Goal: Navigation & Orientation: Find specific page/section

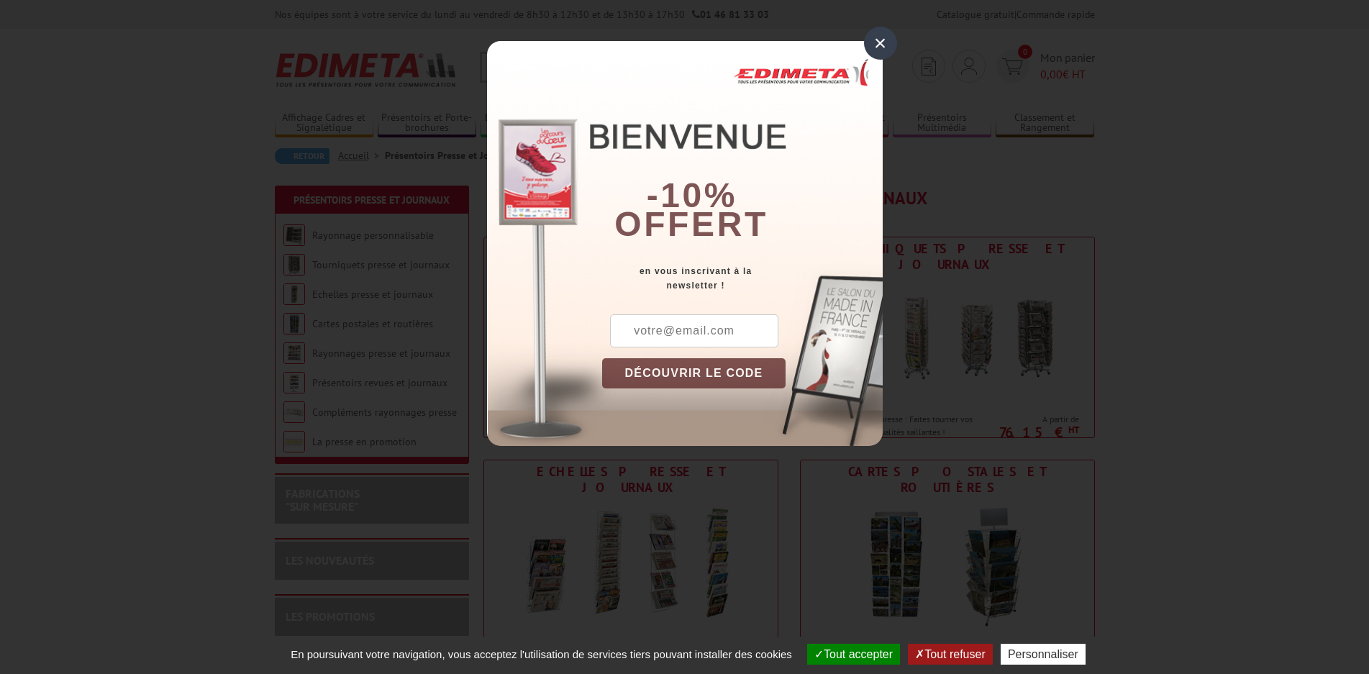
click at [876, 45] on div "×" at bounding box center [880, 43] width 33 height 33
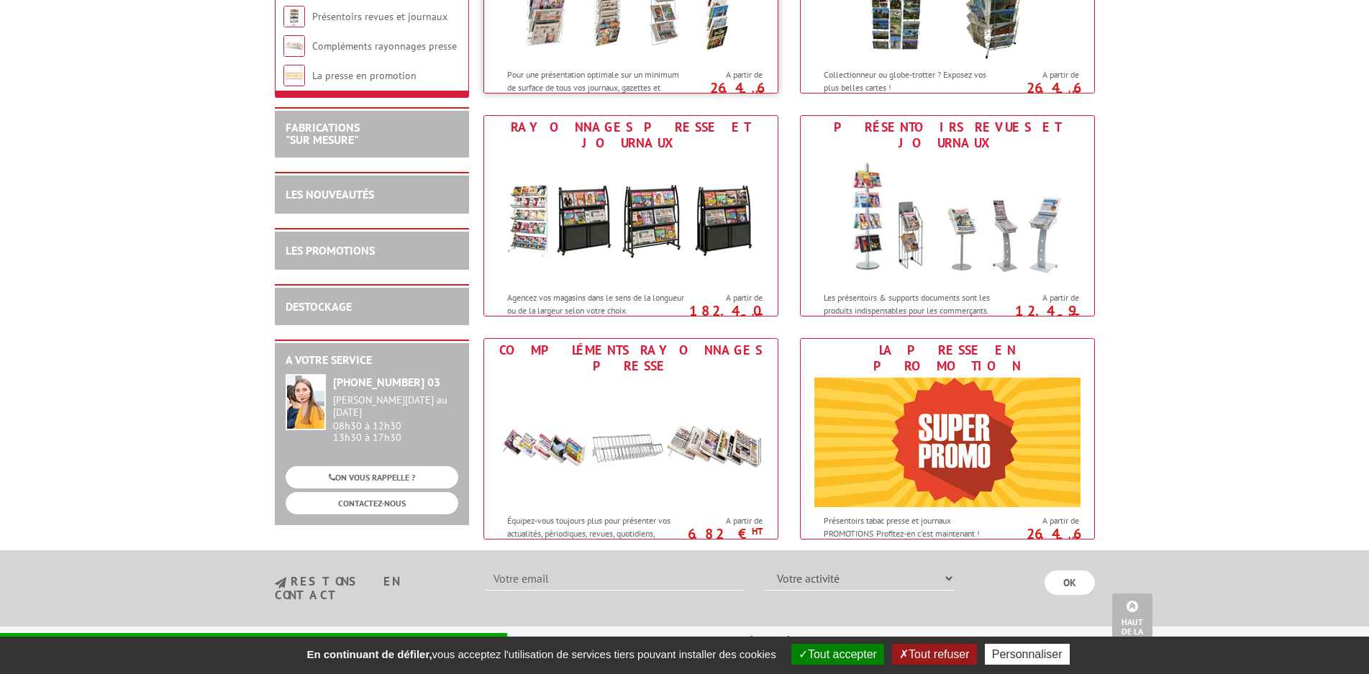
scroll to position [576, 0]
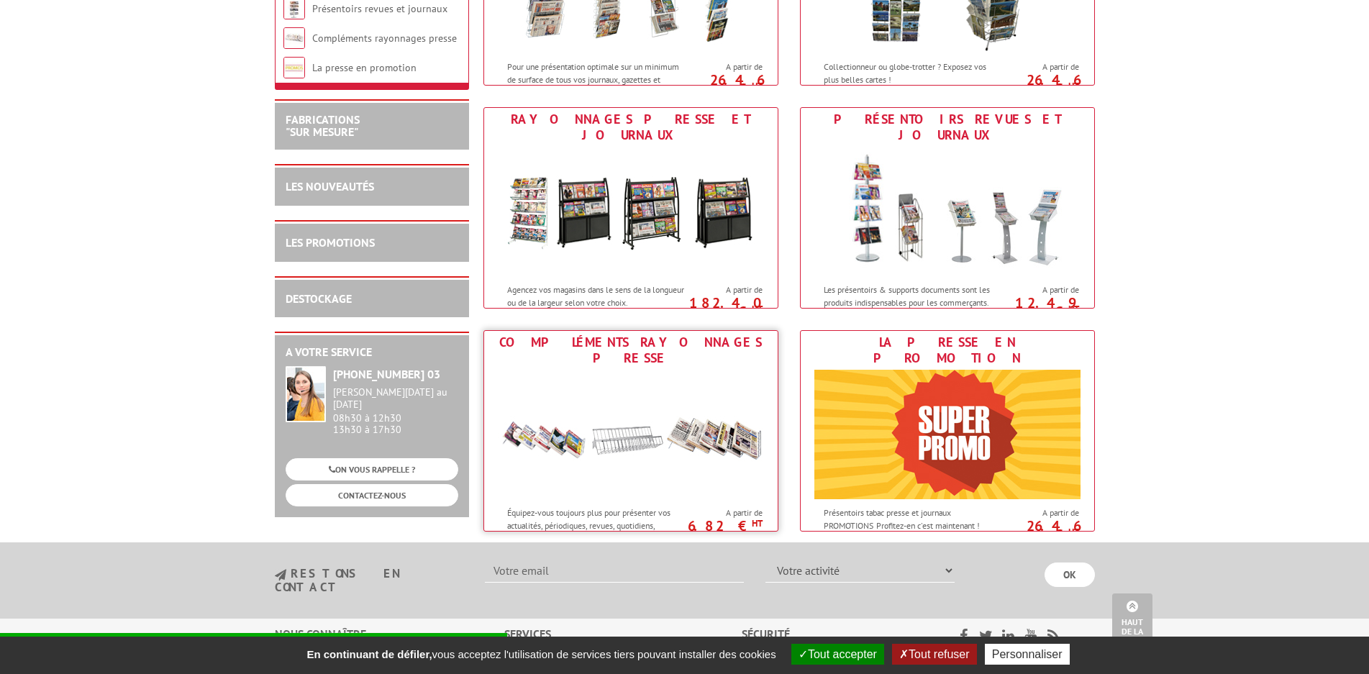
click at [669, 441] on img at bounding box center [631, 435] width 266 height 130
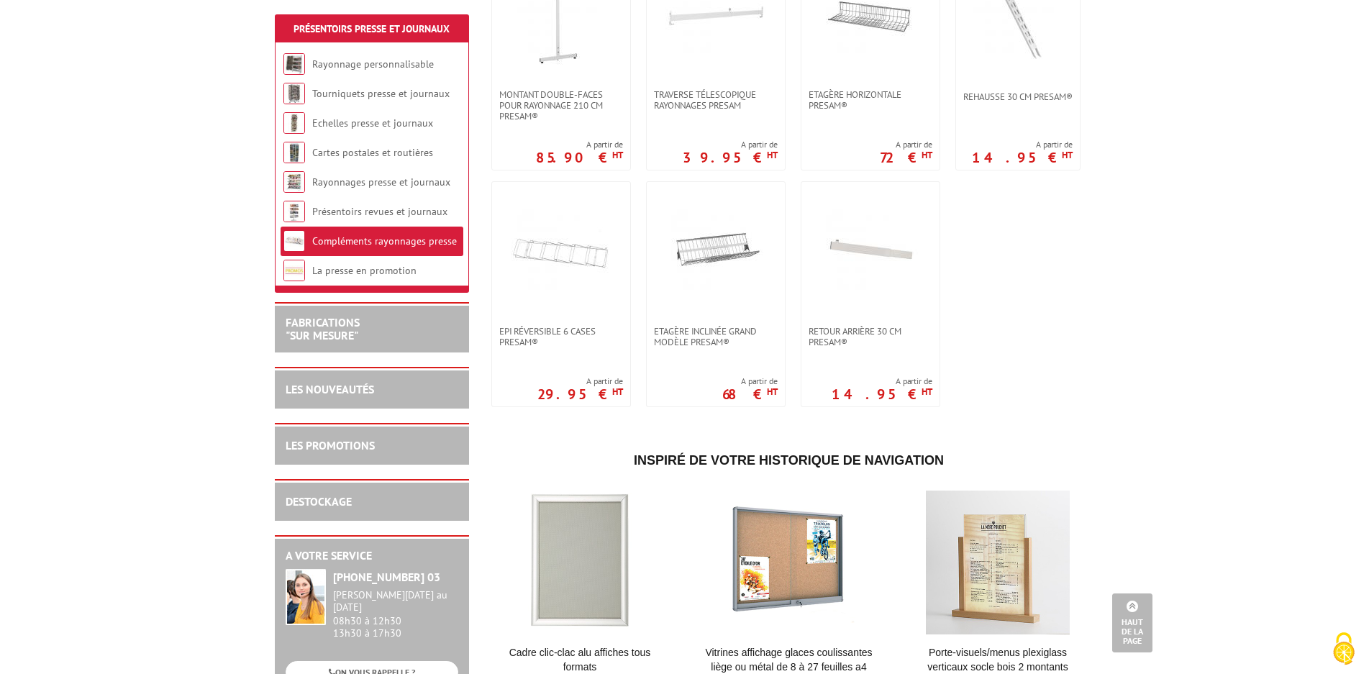
scroll to position [1007, 0]
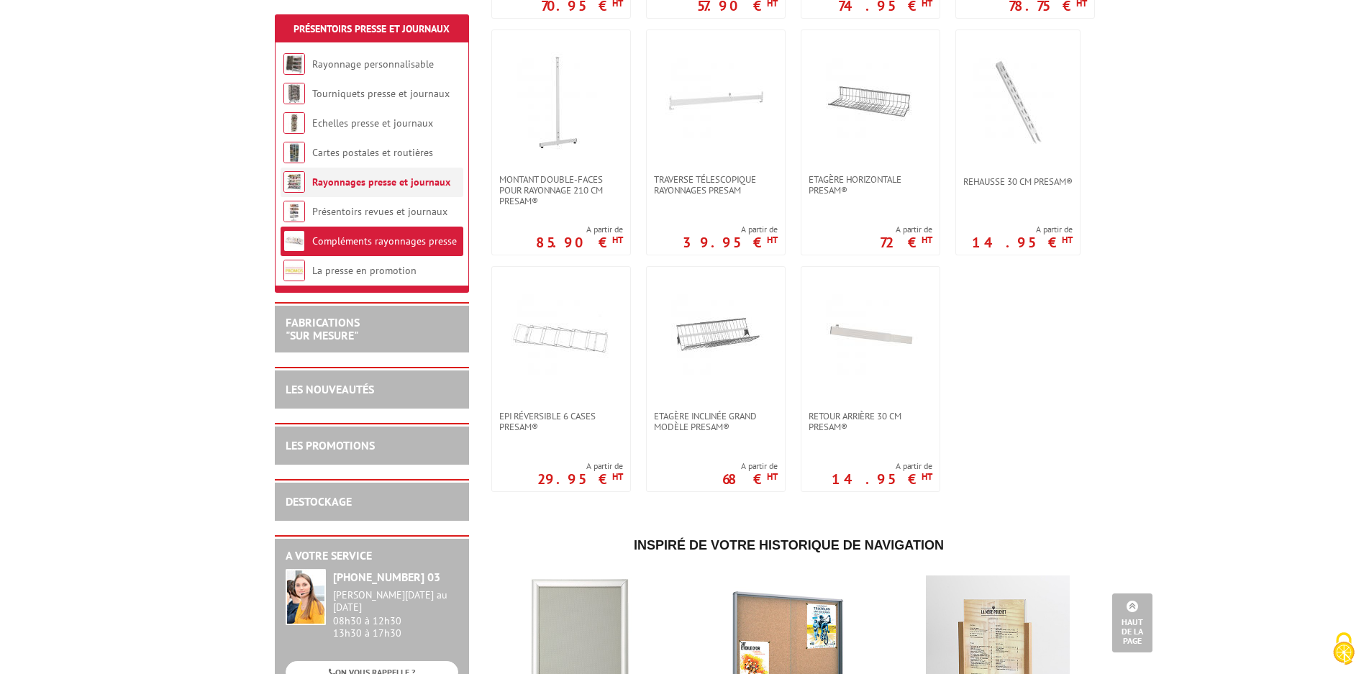
click at [391, 183] on link "Rayonnages presse et journaux" at bounding box center [381, 182] width 138 height 13
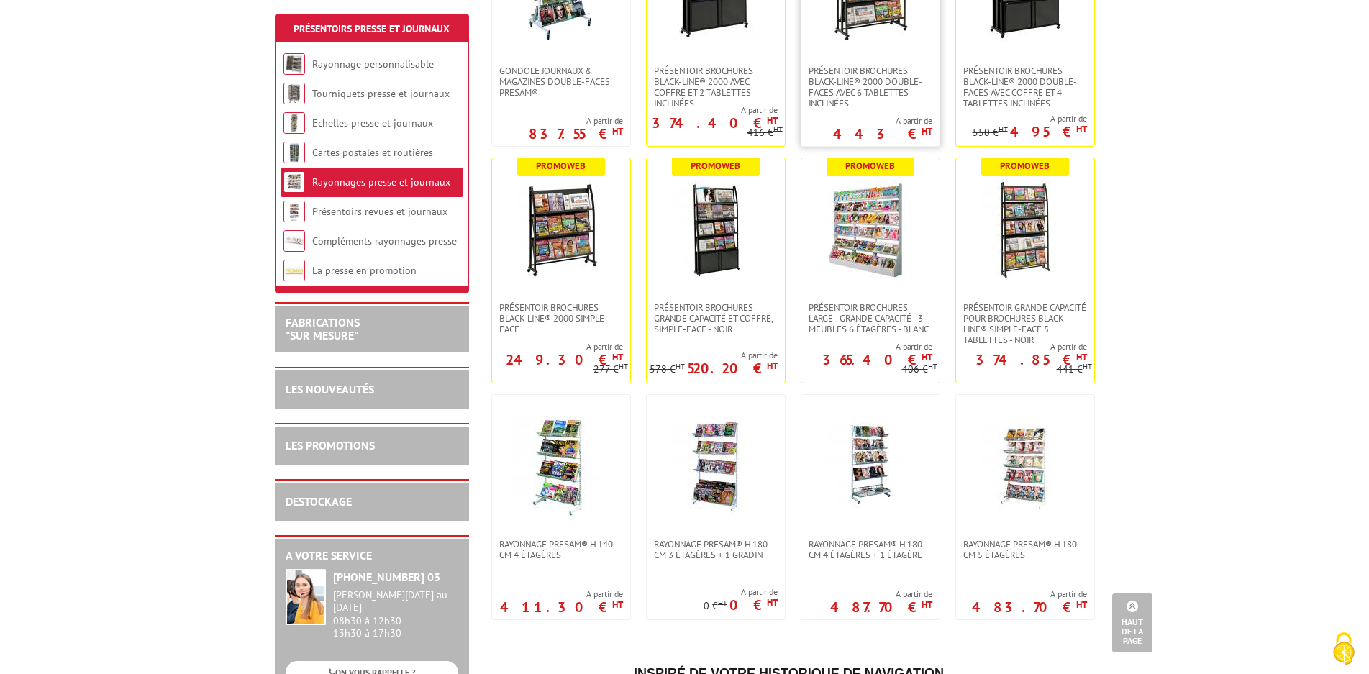
scroll to position [360, 0]
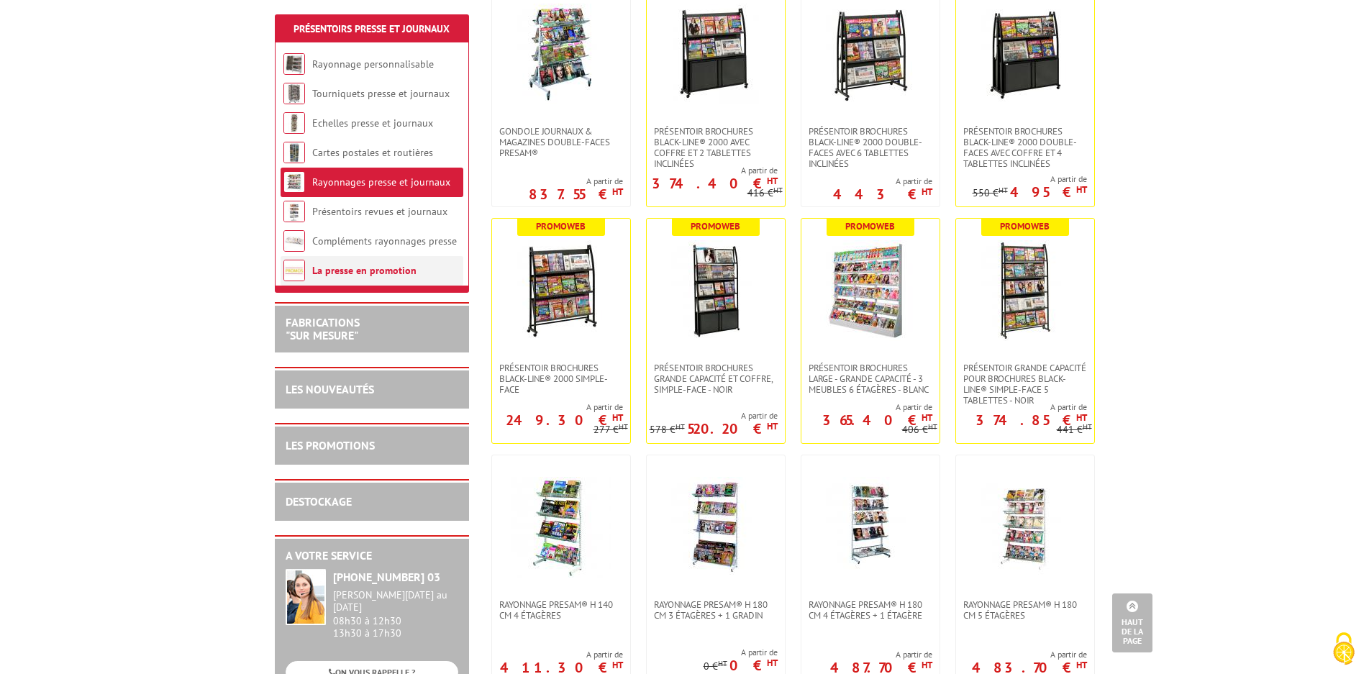
click at [381, 269] on link "La presse en promotion" at bounding box center [364, 270] width 104 height 13
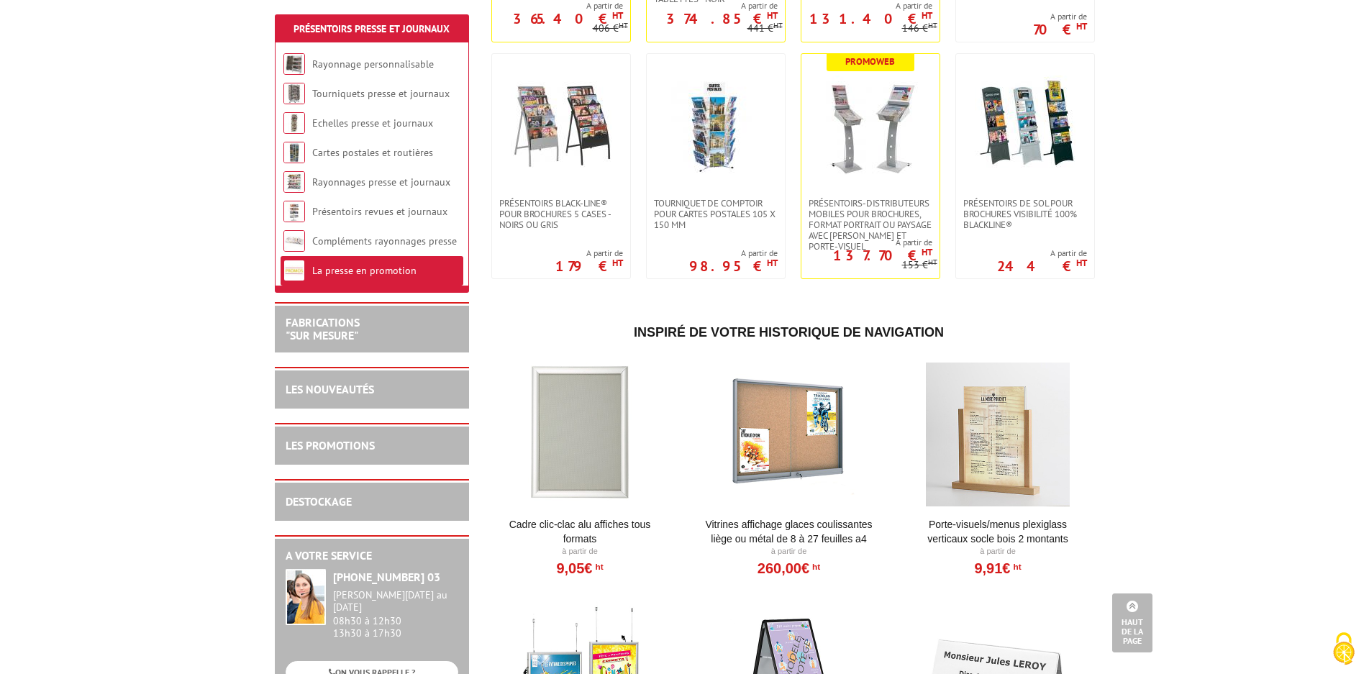
scroll to position [1727, 0]
